Goal: Information Seeking & Learning: Learn about a topic

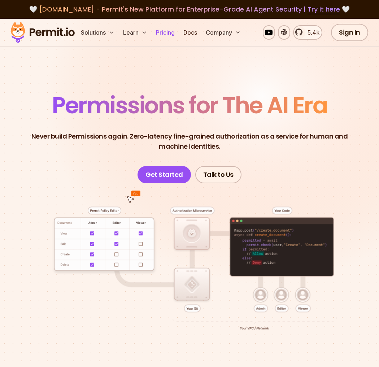
click at [174, 32] on link "Pricing" at bounding box center [165, 32] width 25 height 14
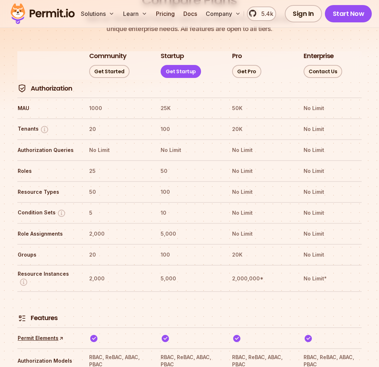
scroll to position [980, 0]
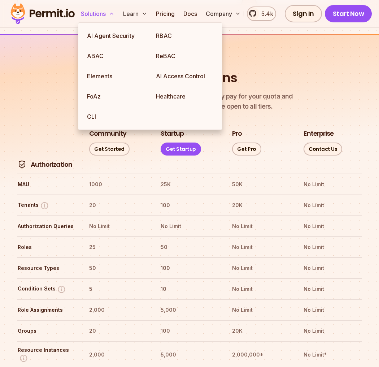
click at [94, 13] on button "Solutions" at bounding box center [97, 13] width 39 height 14
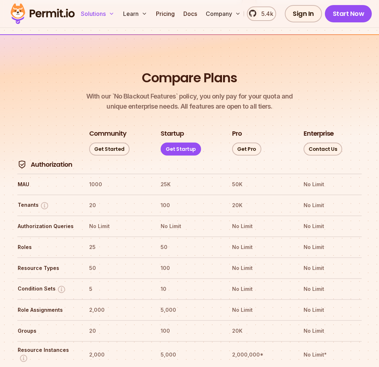
click at [94, 13] on button "Solutions" at bounding box center [97, 13] width 39 height 14
click at [93, 15] on button "Solutions" at bounding box center [97, 13] width 39 height 14
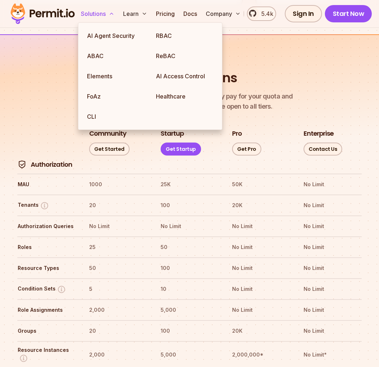
click at [99, 15] on button "Solutions" at bounding box center [97, 13] width 39 height 14
drag, startPoint x: 122, startPoint y: 149, endPoint x: 166, endPoint y: 141, distance: 45.5
click at [128, 156] on tr "Authorization" at bounding box center [189, 165] width 344 height 18
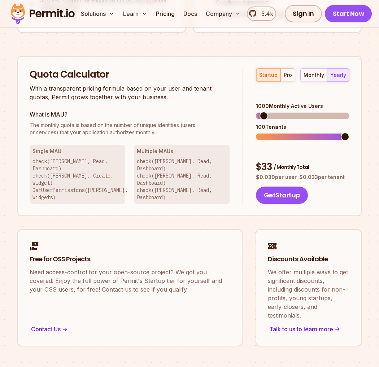
scroll to position [667, 0]
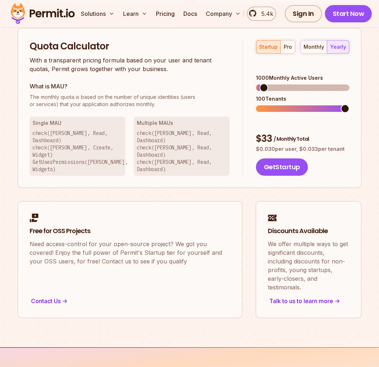
drag, startPoint x: 63, startPoint y: 56, endPoint x: 63, endPoint y: 51, distance: 4.7
click at [63, 54] on div "Quota Calculator With a transparent pricing formula based on your user and tena…" at bounding box center [130, 56] width 200 height 33
click at [63, 51] on h2 "Quota Calculator" at bounding box center [130, 46] width 200 height 13
drag, startPoint x: 63, startPoint y: 51, endPoint x: 103, endPoint y: 83, distance: 51.9
click at [65, 51] on h2 "Quota Calculator" at bounding box center [130, 46] width 200 height 13
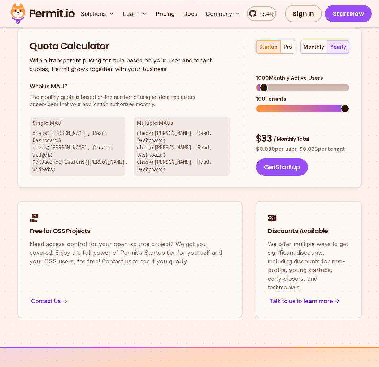
drag, startPoint x: 126, startPoint y: 117, endPoint x: 159, endPoint y: 143, distance: 41.4
click at [130, 121] on div "Single MAU check([PERSON_NAME], Read, Dashboard) check([PERSON_NAME], Create, W…" at bounding box center [130, 146] width 200 height 59
drag, startPoint x: 162, startPoint y: 141, endPoint x: 173, endPoint y: 138, distance: 12.1
click at [162, 141] on p "check([PERSON_NAME], Read, Dashboard) check([PERSON_NAME], Read, Dashboard) che…" at bounding box center [182, 151] width 90 height 43
drag, startPoint x: 175, startPoint y: 137, endPoint x: 184, endPoint y: 136, distance: 8.7
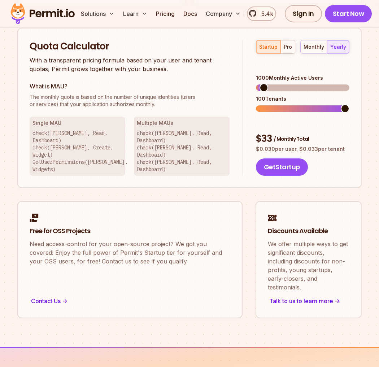
click at [175, 137] on p "check([PERSON_NAME], Read, Dashboard) check([PERSON_NAME], Read, Dashboard) che…" at bounding box center [182, 151] width 90 height 43
click at [196, 16] on link "Docs" at bounding box center [189, 13] width 19 height 14
